Goal: Browse casually

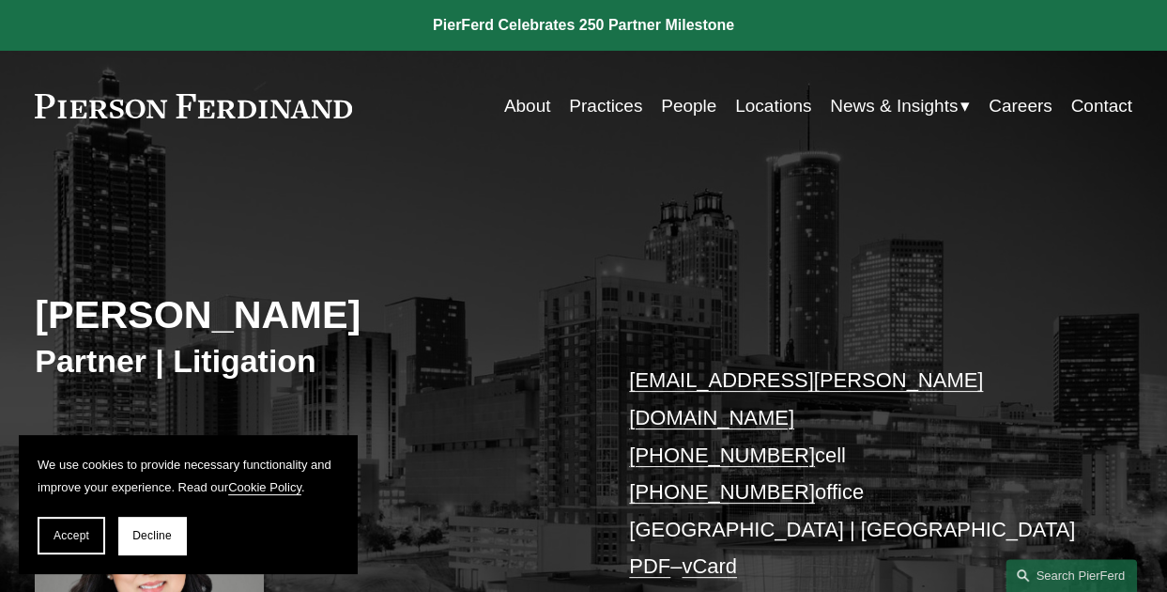
click at [1129, 31] on link at bounding box center [583, 25] width 1167 height 51
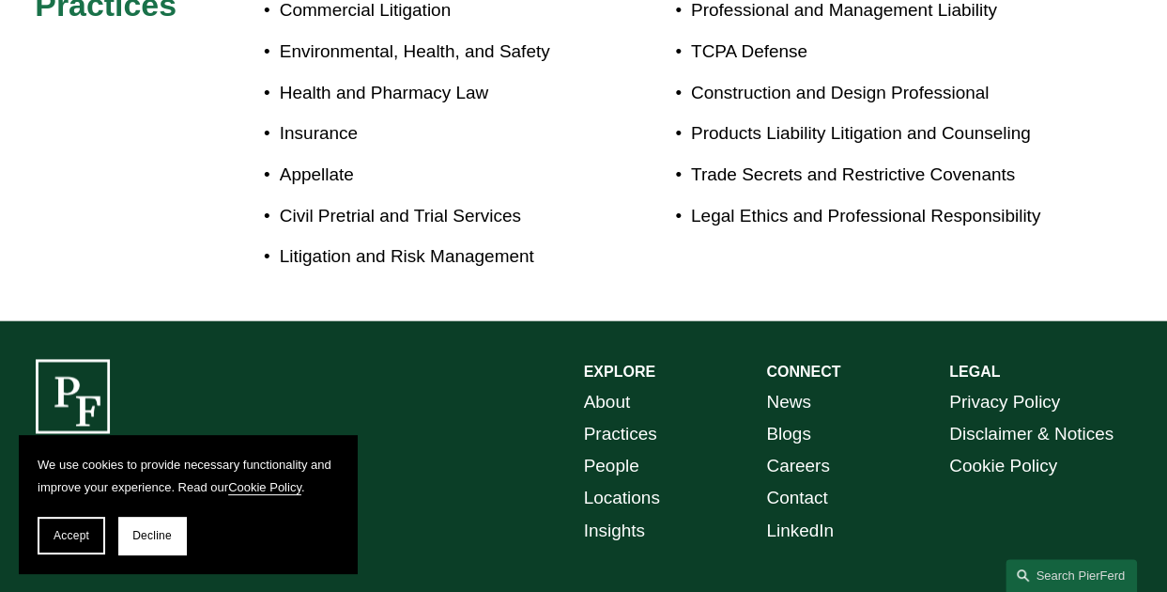
scroll to position [1258, 0]
